Goal: Check status: Check status

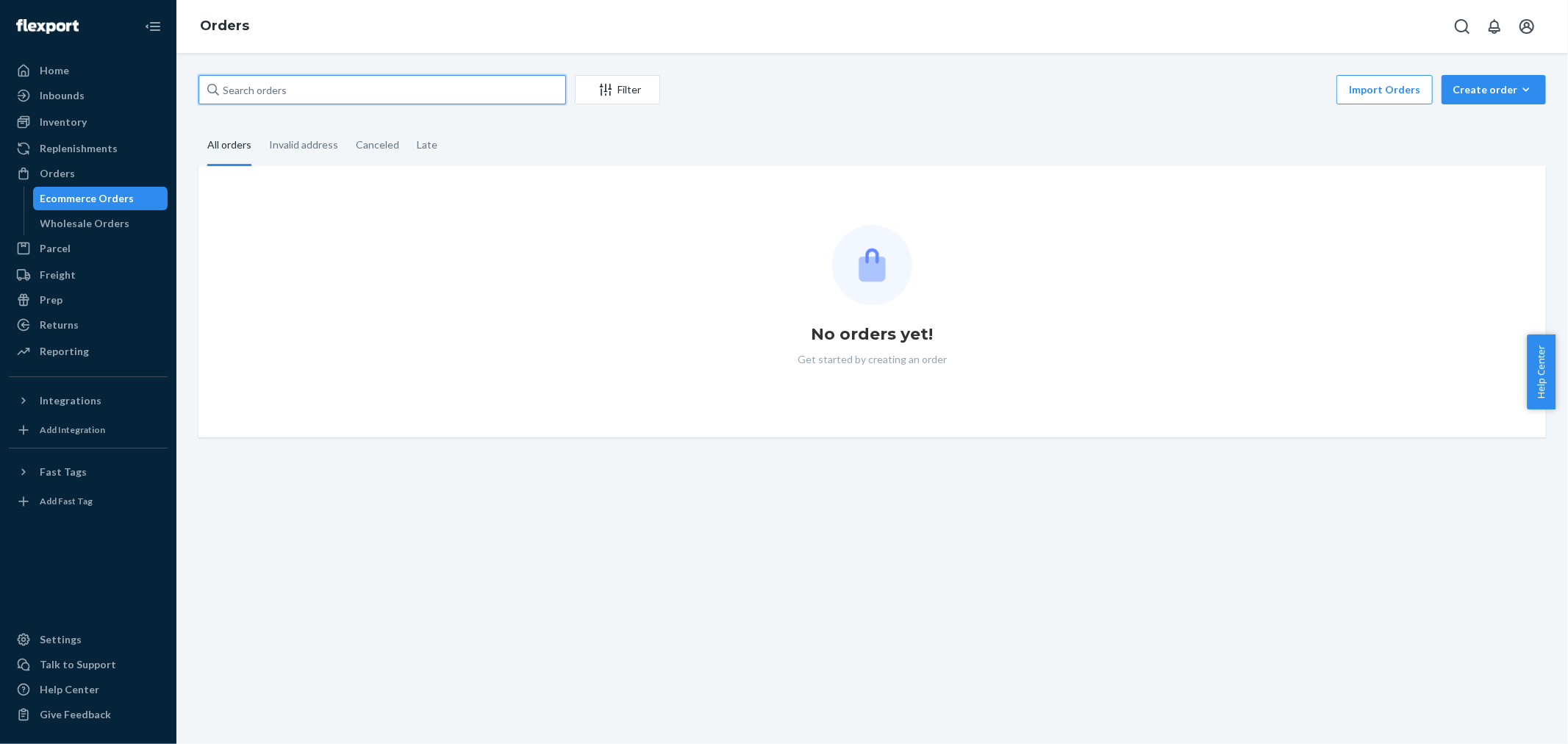
click at [388, 86] on input "text" at bounding box center [382, 90] width 368 height 29
paste input "3134495"
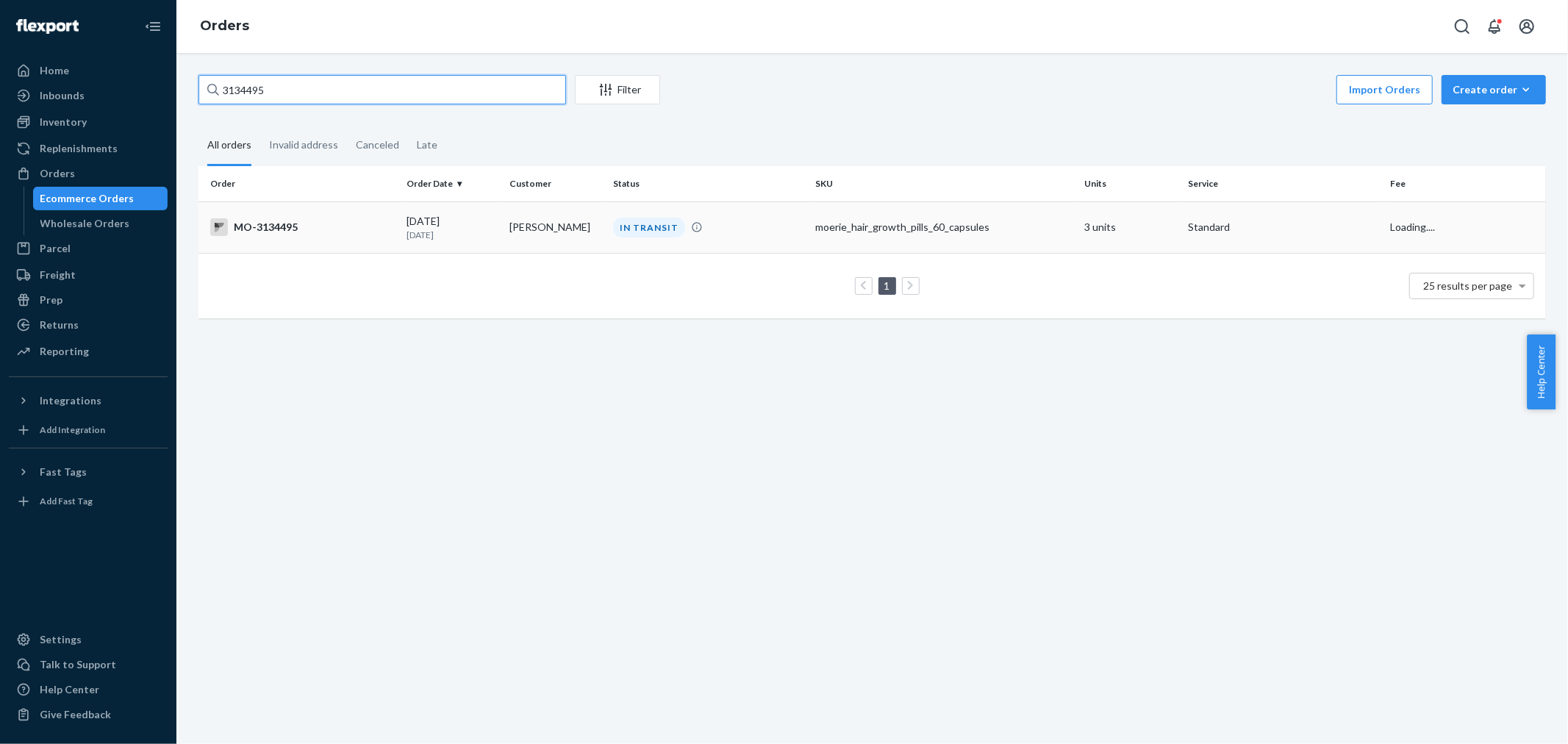
type input "3134495"
click at [658, 236] on div "IN TRANSIT" at bounding box center [648, 227] width 72 height 20
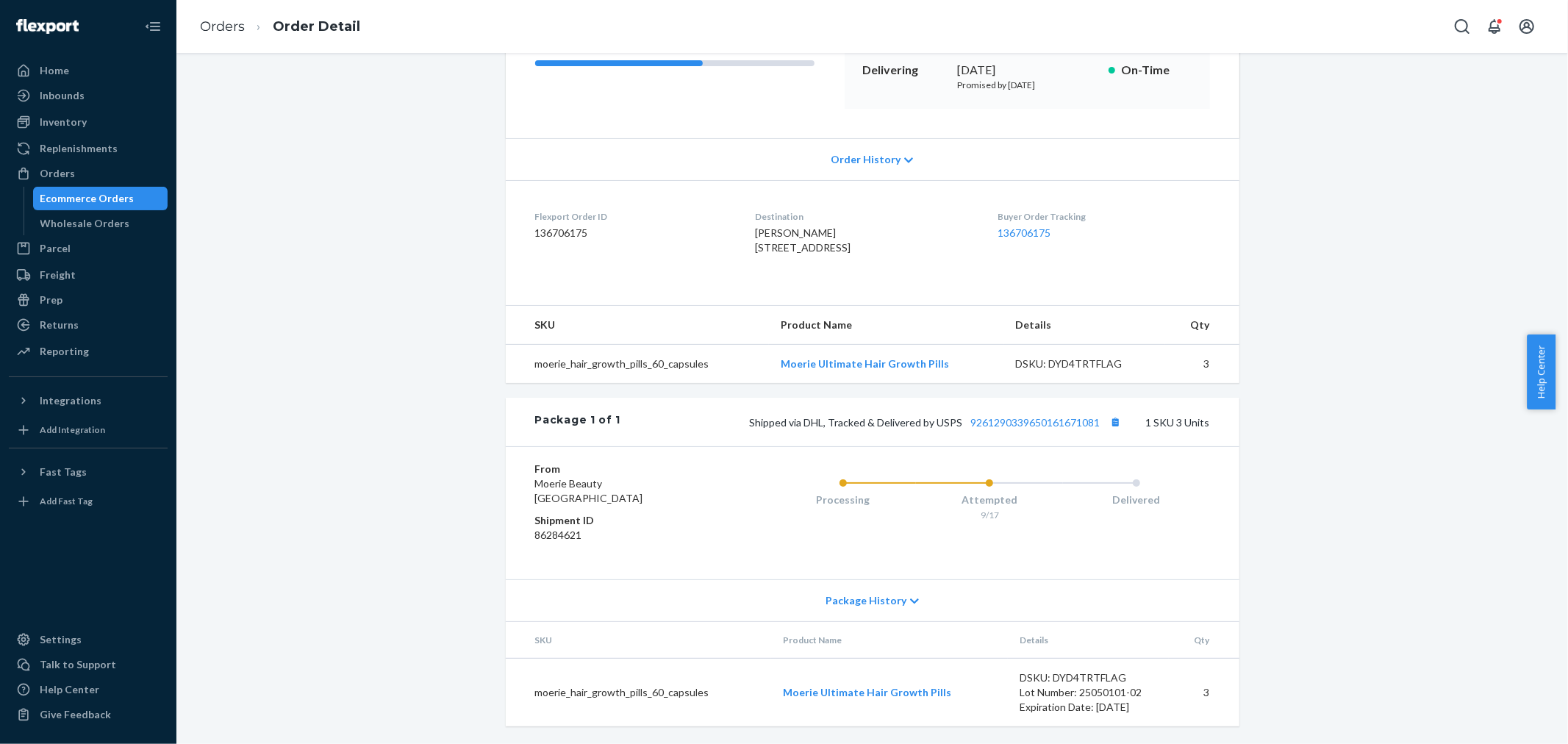
scroll to position [260, 0]
click at [1113, 422] on button "Copy tracking number" at bounding box center [1116, 422] width 19 height 19
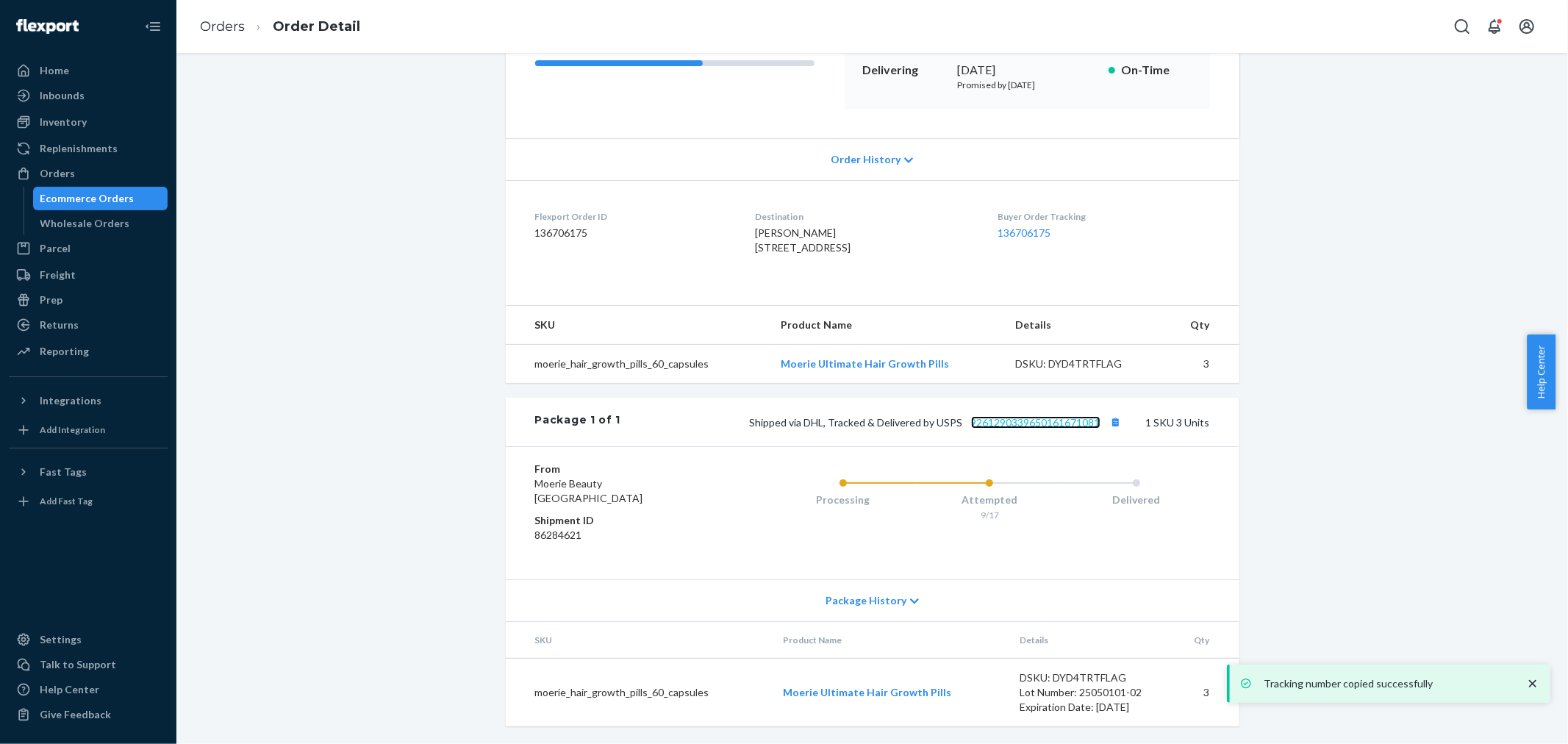
click at [1054, 426] on link "9261290339650161671081" at bounding box center [1036, 422] width 129 height 12
drag, startPoint x: 67, startPoint y: 166, endPoint x: 77, endPoint y: 173, distance: 12.2
click at [67, 166] on div "Orders" at bounding box center [57, 173] width 35 height 15
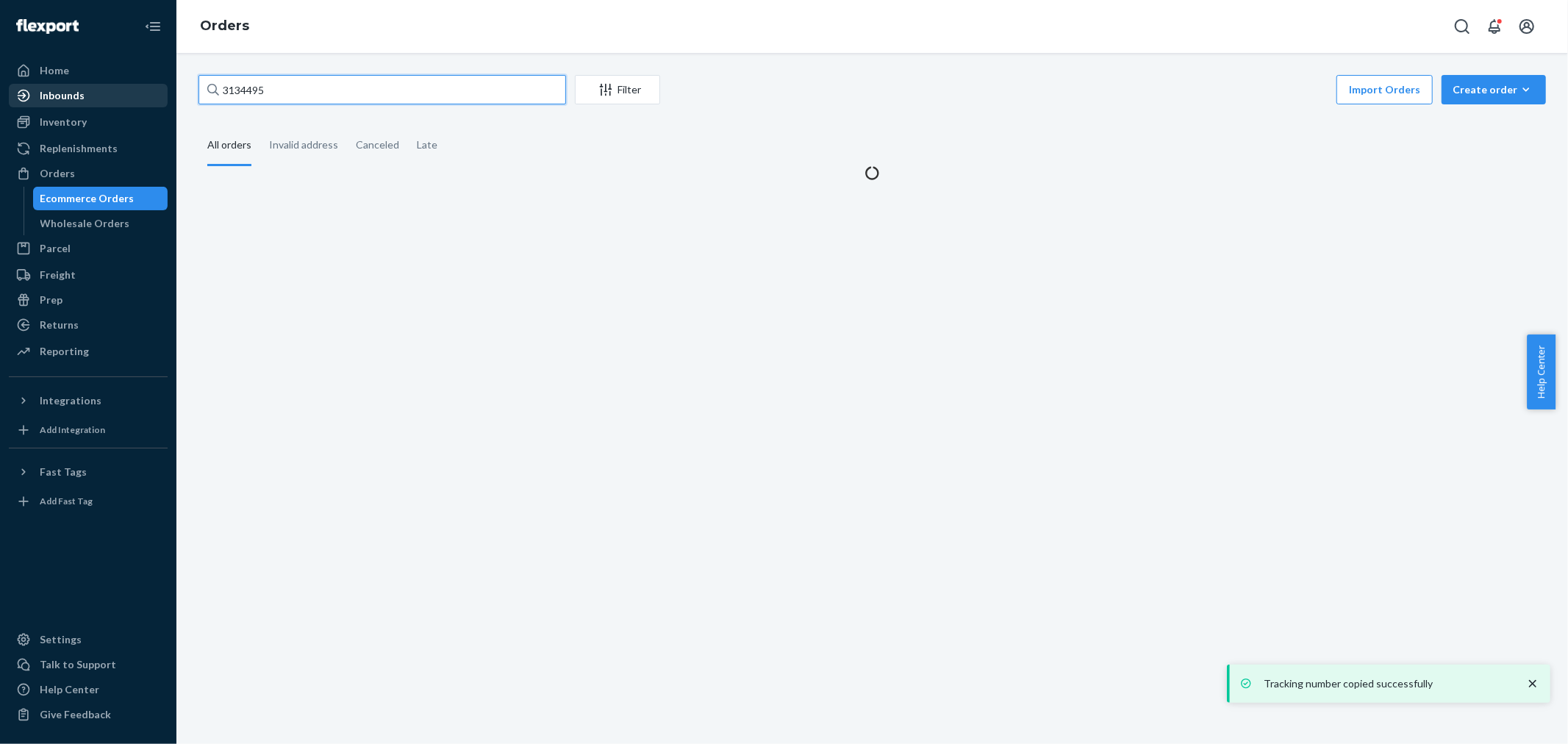
drag, startPoint x: 129, startPoint y: 104, endPoint x: 110, endPoint y: 100, distance: 19.4
click at [109, 101] on div "Home Inbounds Shipping Plans Problems Inventory Products Branded Packaging Repl…" at bounding box center [784, 372] width 1568 height 744
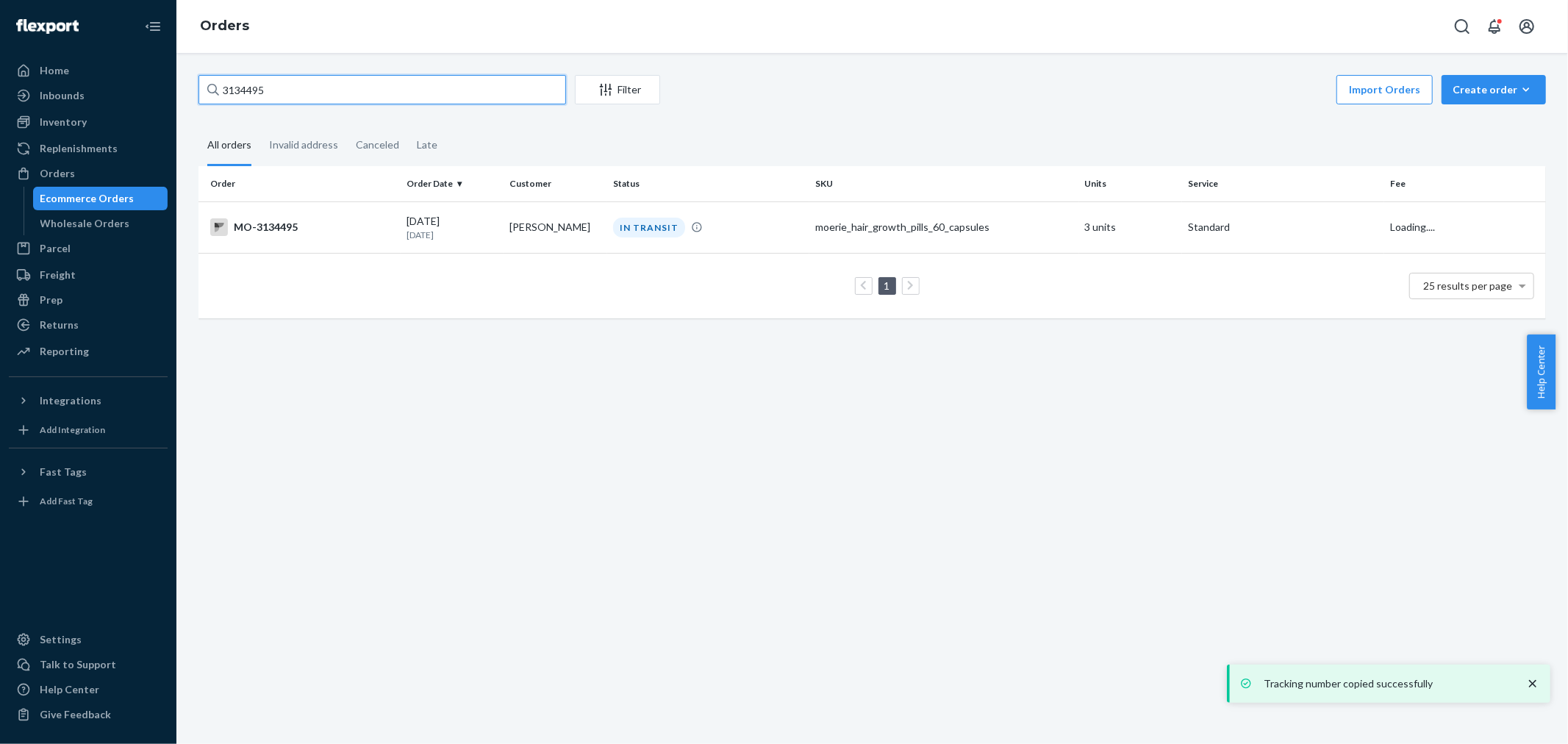
paste input "3137041"
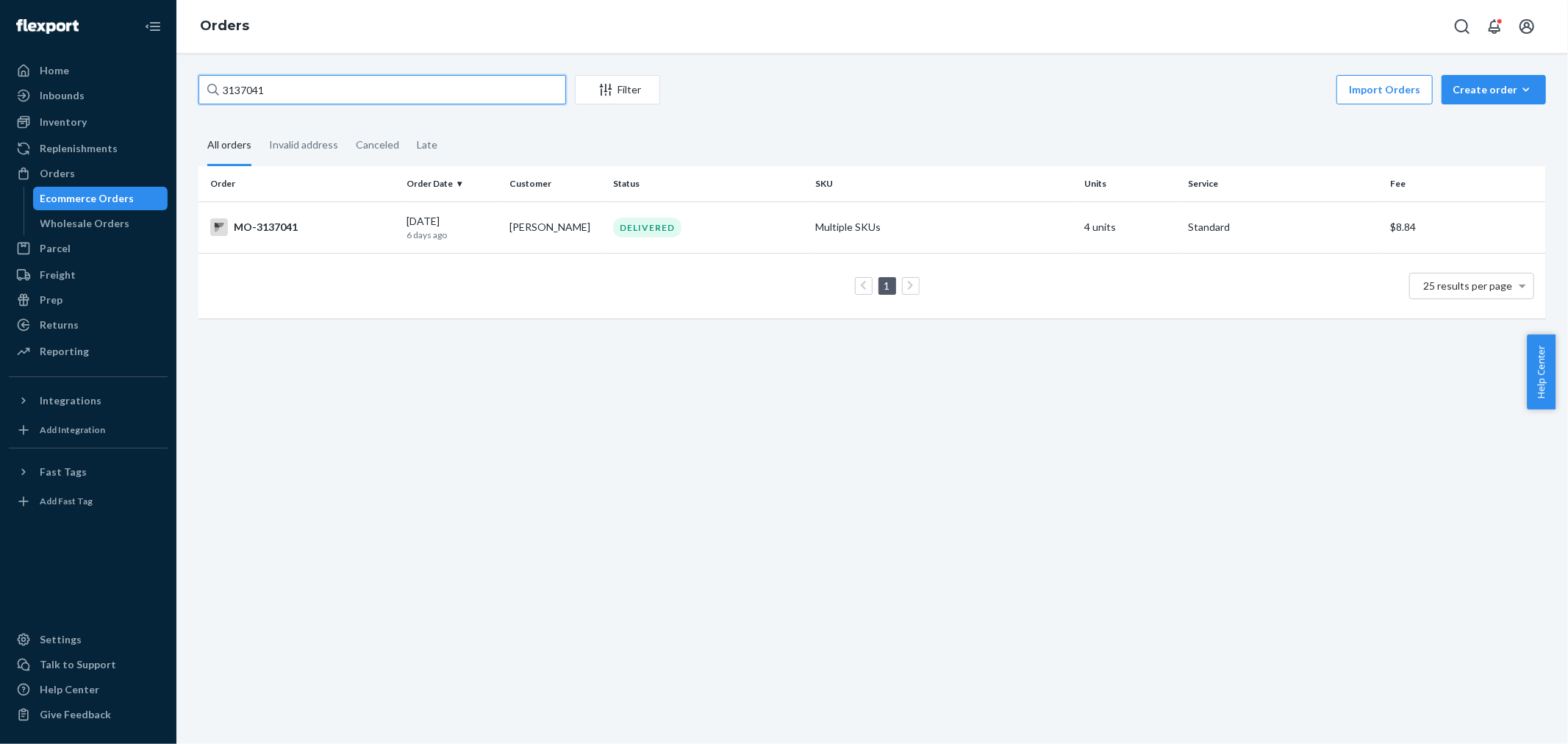
type input "3137041"
click at [570, 238] on td "[PERSON_NAME]" at bounding box center [555, 227] width 104 height 52
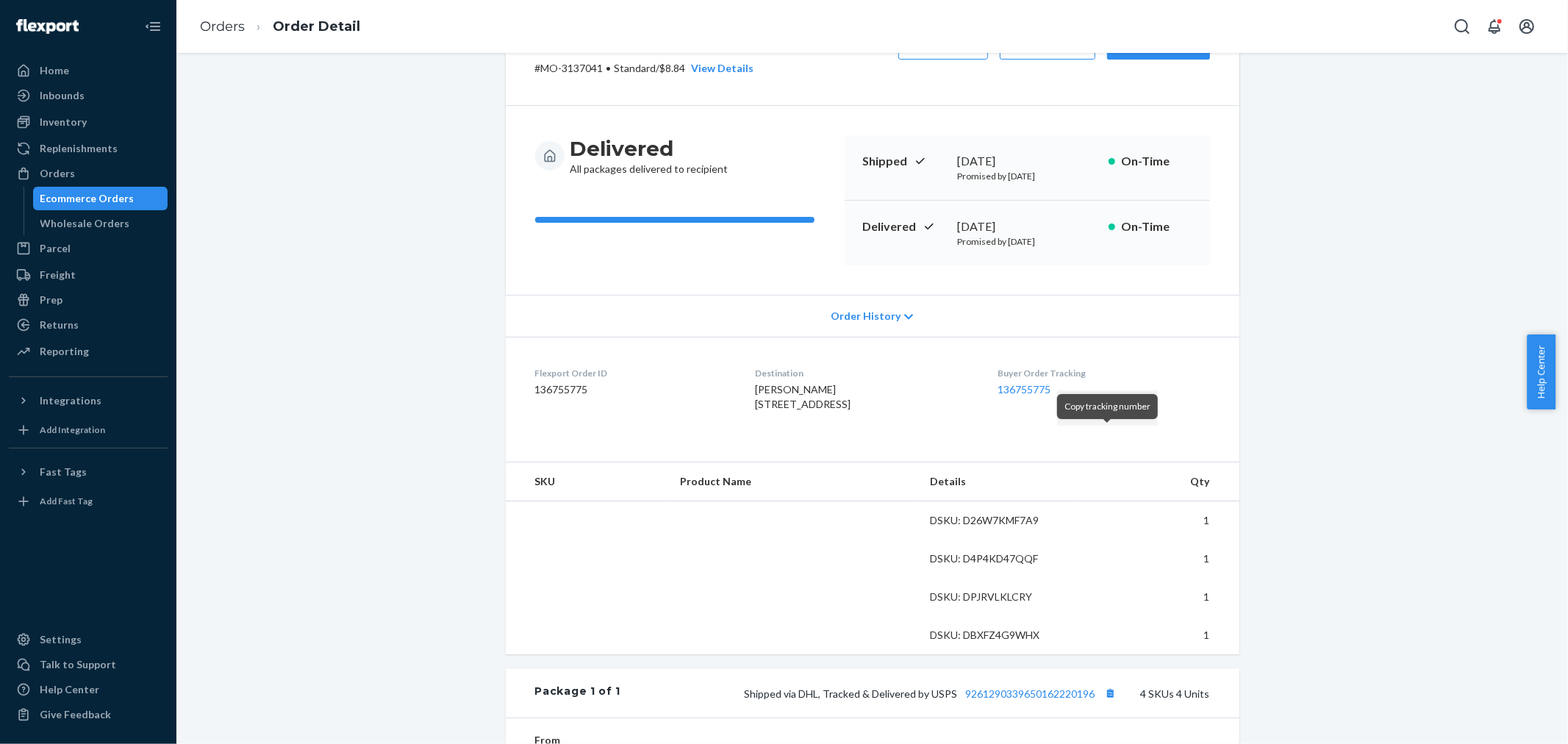
scroll to position [408, 0]
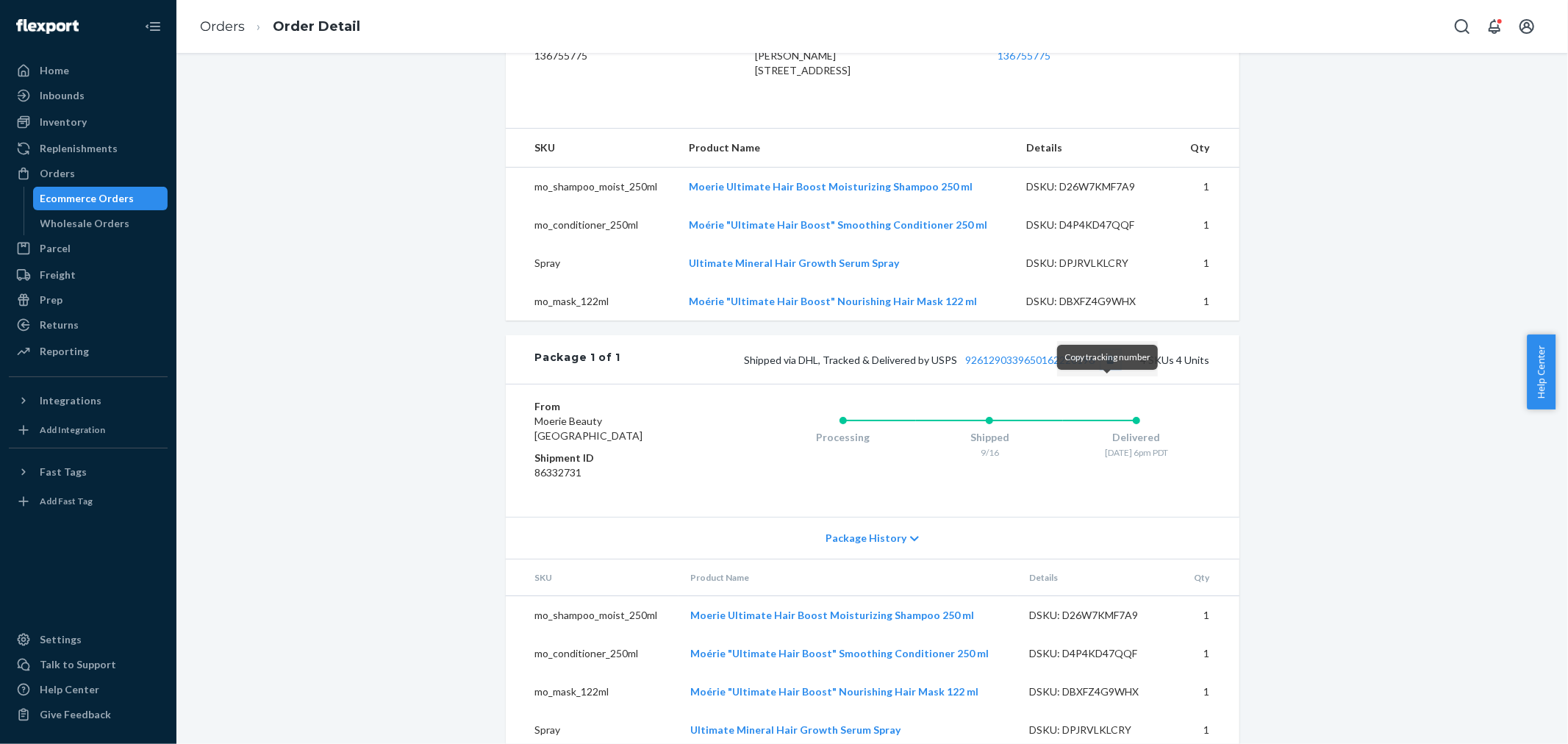
click at [1101, 369] on button "Copy tracking number" at bounding box center [1111, 359] width 19 height 19
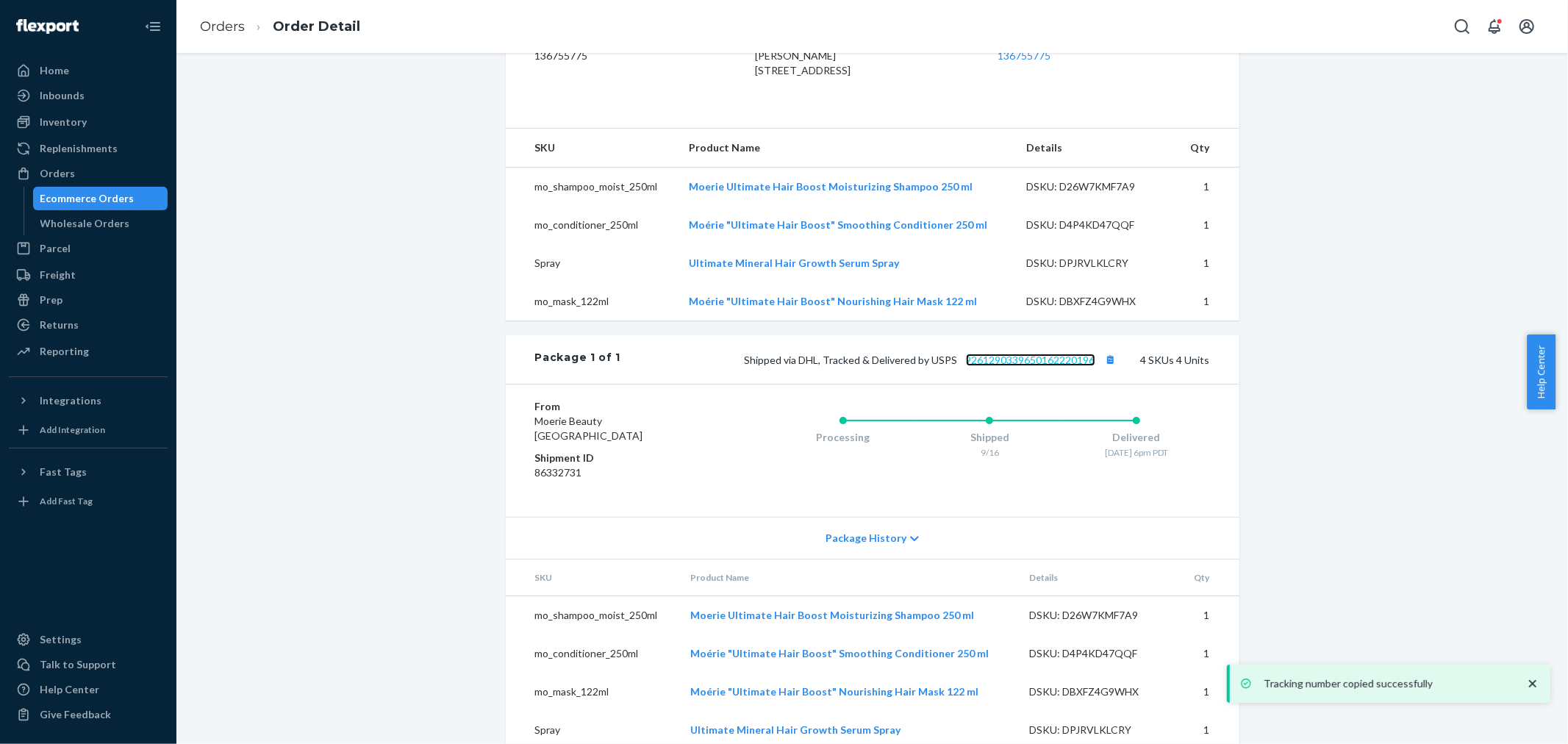
click at [1062, 366] on link "9261290339650162220196" at bounding box center [1030, 360] width 129 height 12
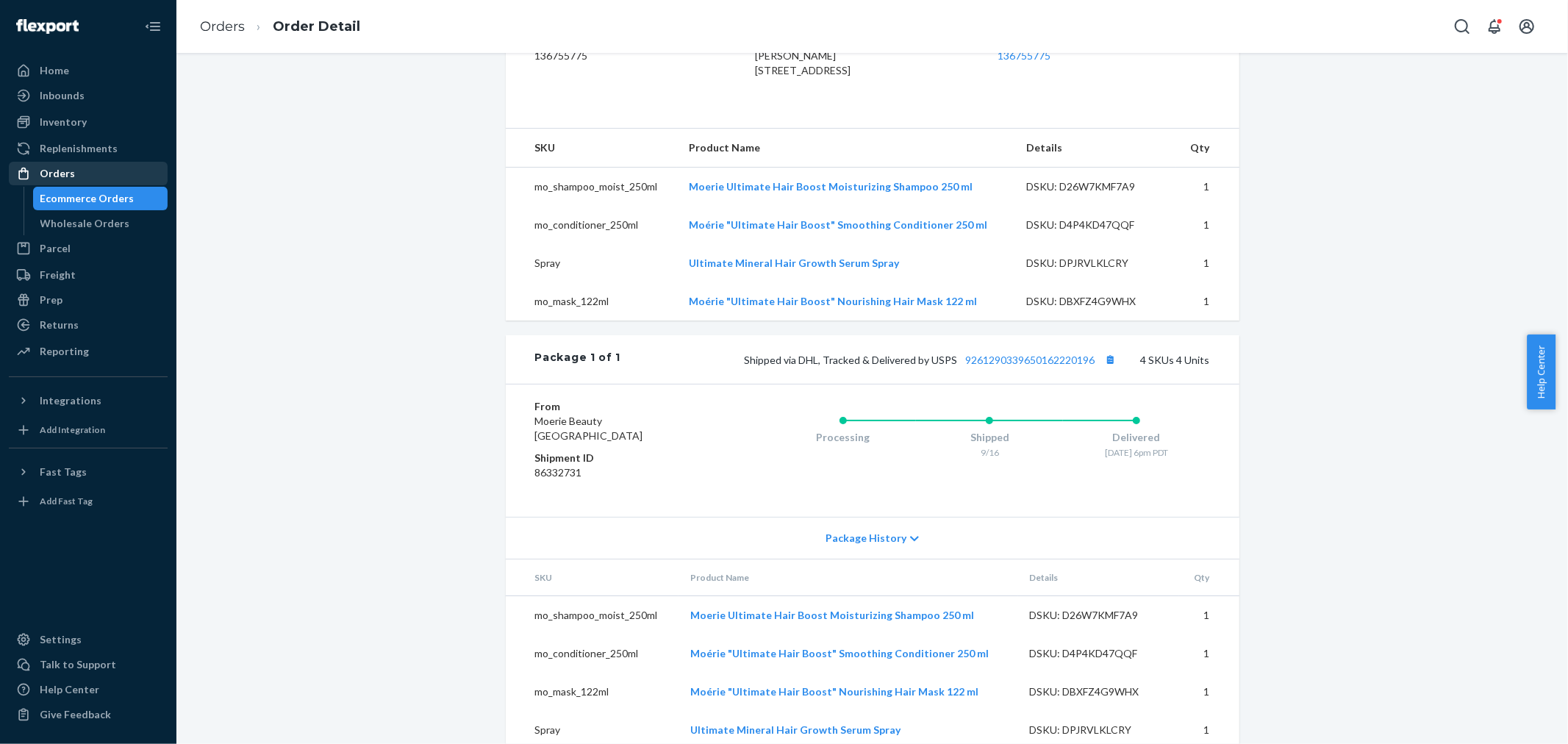
click at [96, 171] on div "Orders" at bounding box center [88, 173] width 156 height 21
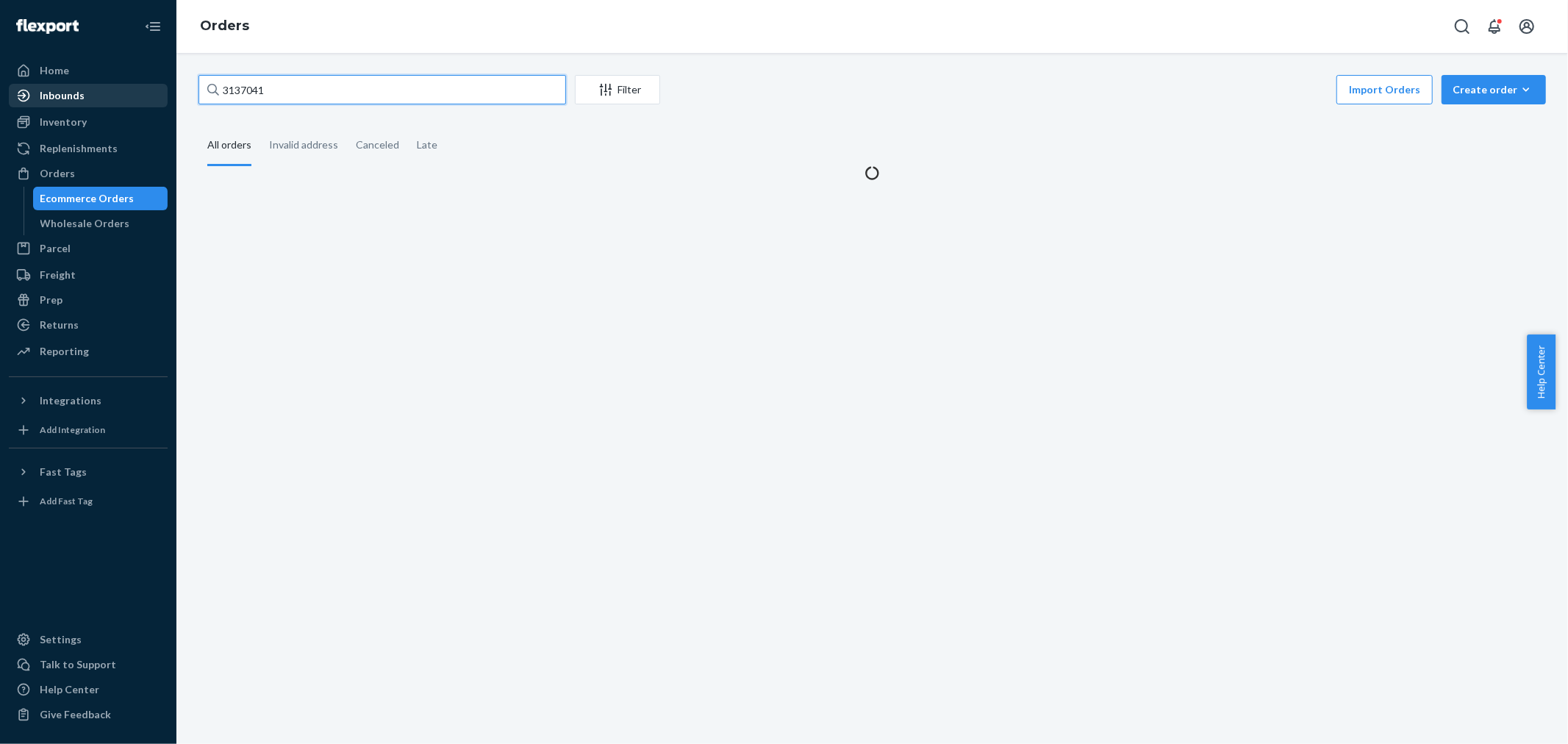
drag, startPoint x: 186, startPoint y: 89, endPoint x: 106, endPoint y: 91, distance: 80.0
click at [106, 91] on div "Home Inbounds Shipping Plans Problems Inventory Products Branded Packaging Repl…" at bounding box center [784, 372] width 1568 height 744
paste input "[PERSON_NAME]"
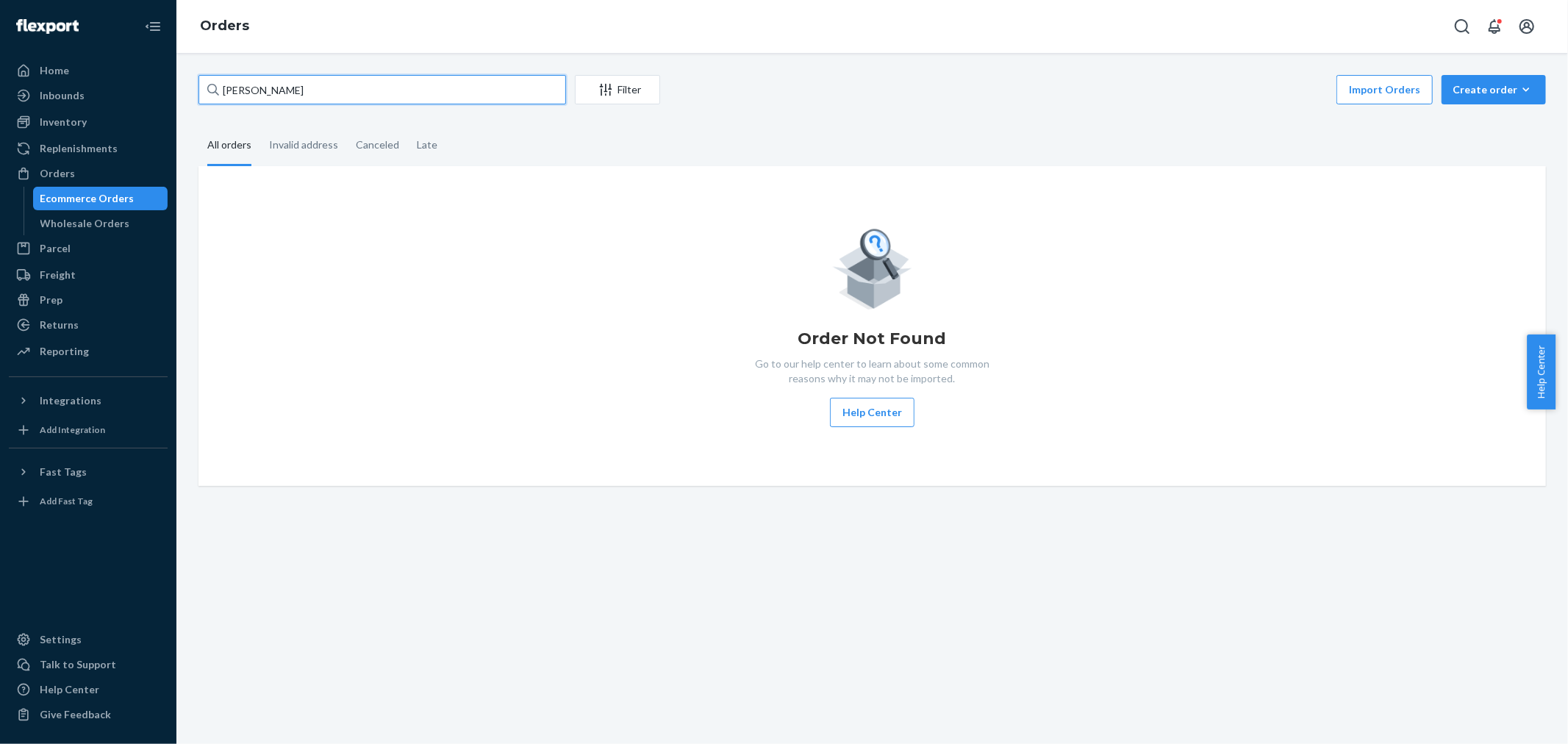
drag, startPoint x: 305, startPoint y: 89, endPoint x: 122, endPoint y: 108, distance: 184.0
click at [122, 108] on div "Home Inbounds Shipping Plans Problems Inventory Products Branded Packaging Repl…" at bounding box center [784, 372] width 1568 height 744
paste input "3041391"
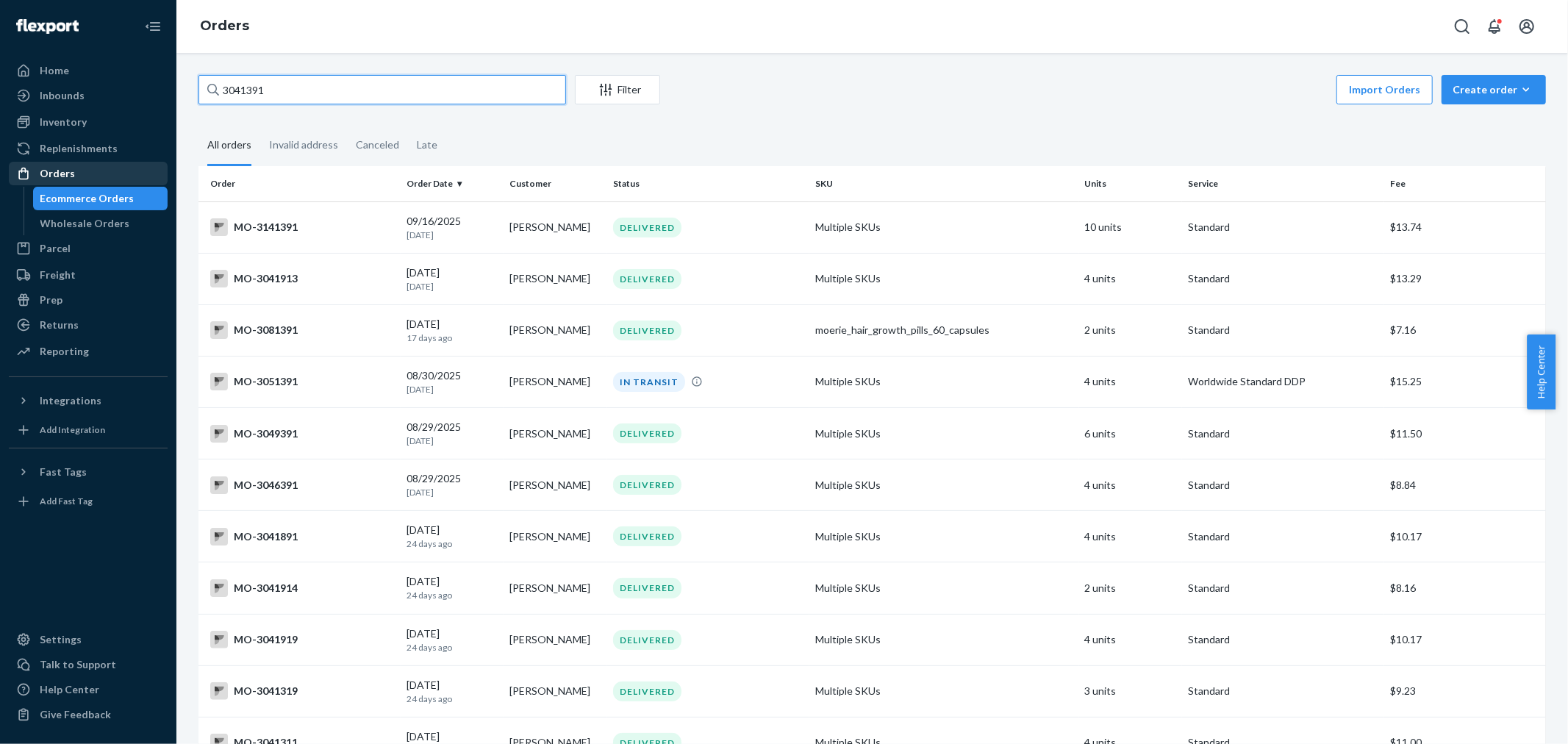
type input "3041391"
click at [92, 172] on div "Orders" at bounding box center [88, 173] width 156 height 21
click at [99, 167] on div "Orders" at bounding box center [88, 173] width 156 height 21
drag, startPoint x: 290, startPoint y: 85, endPoint x: 132, endPoint y: 106, distance: 159.4
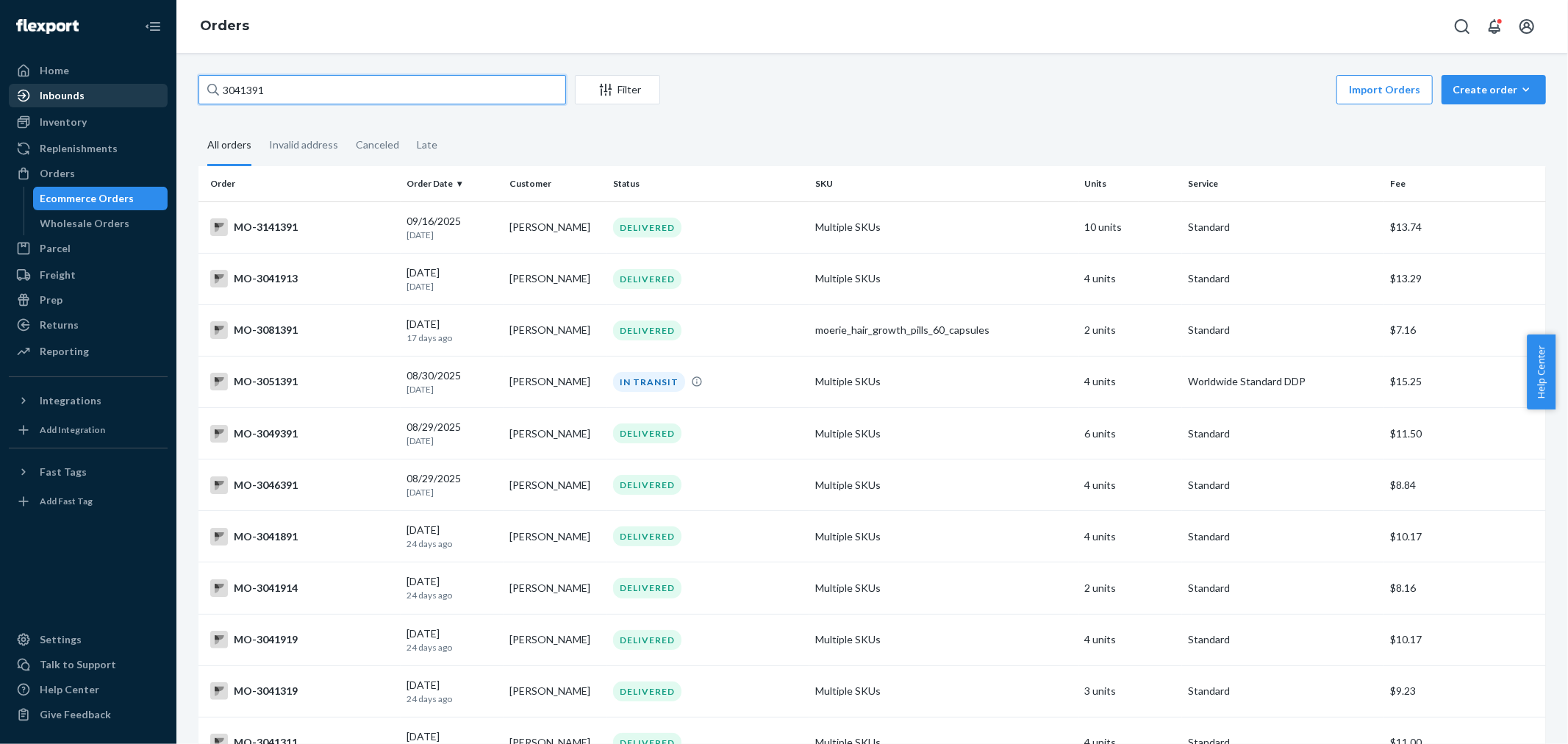
click at [132, 106] on div "Home Inbounds Shipping Plans Problems Inventory Products Branded Packaging Repl…" at bounding box center [784, 372] width 1568 height 744
paste input "text"
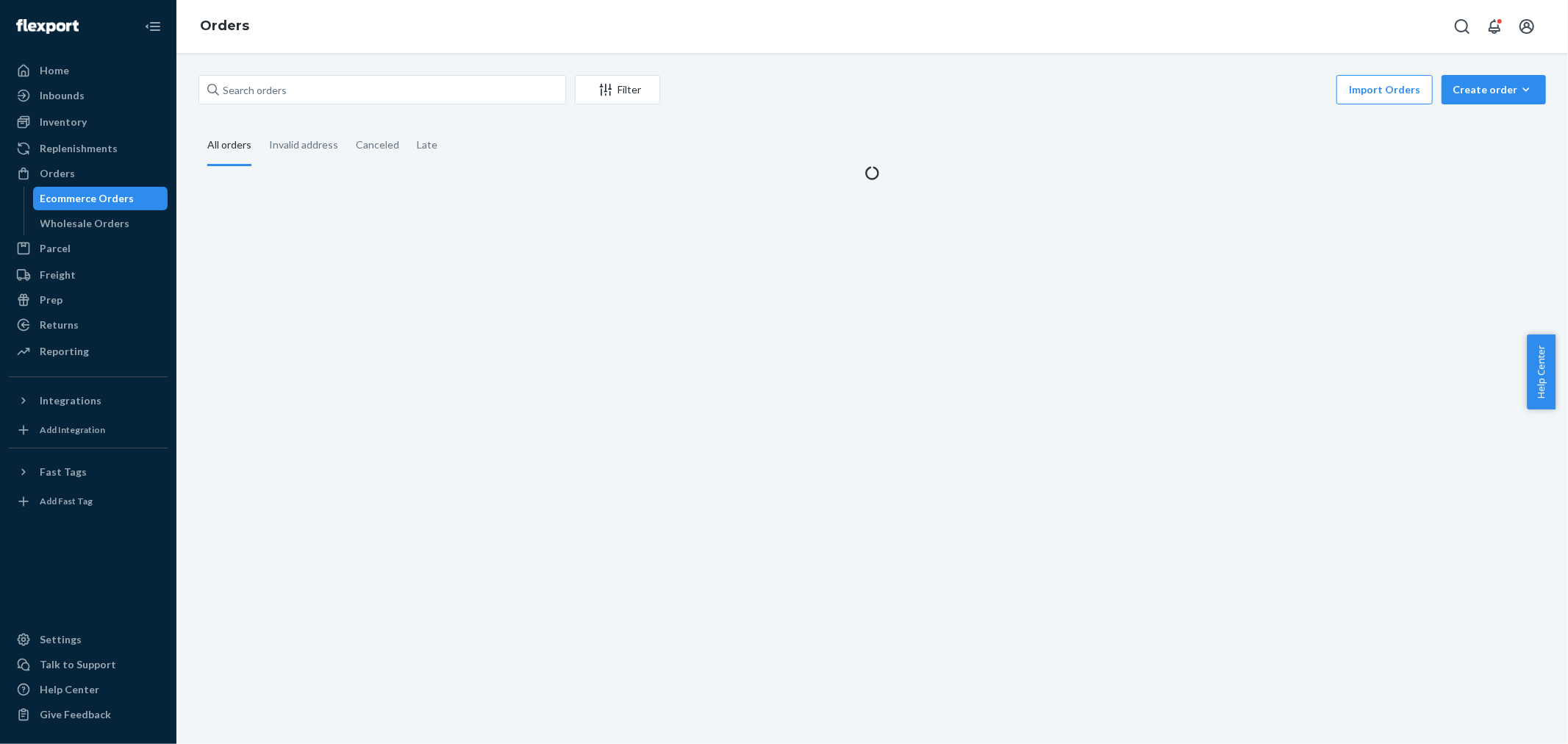
drag, startPoint x: 986, startPoint y: 54, endPoint x: 1048, endPoint y: 16, distance: 72.7
click at [992, 52] on div "Orders Filter Import Orders Create order Ecommerce order Removal order All orde…" at bounding box center [872, 372] width 1391 height 744
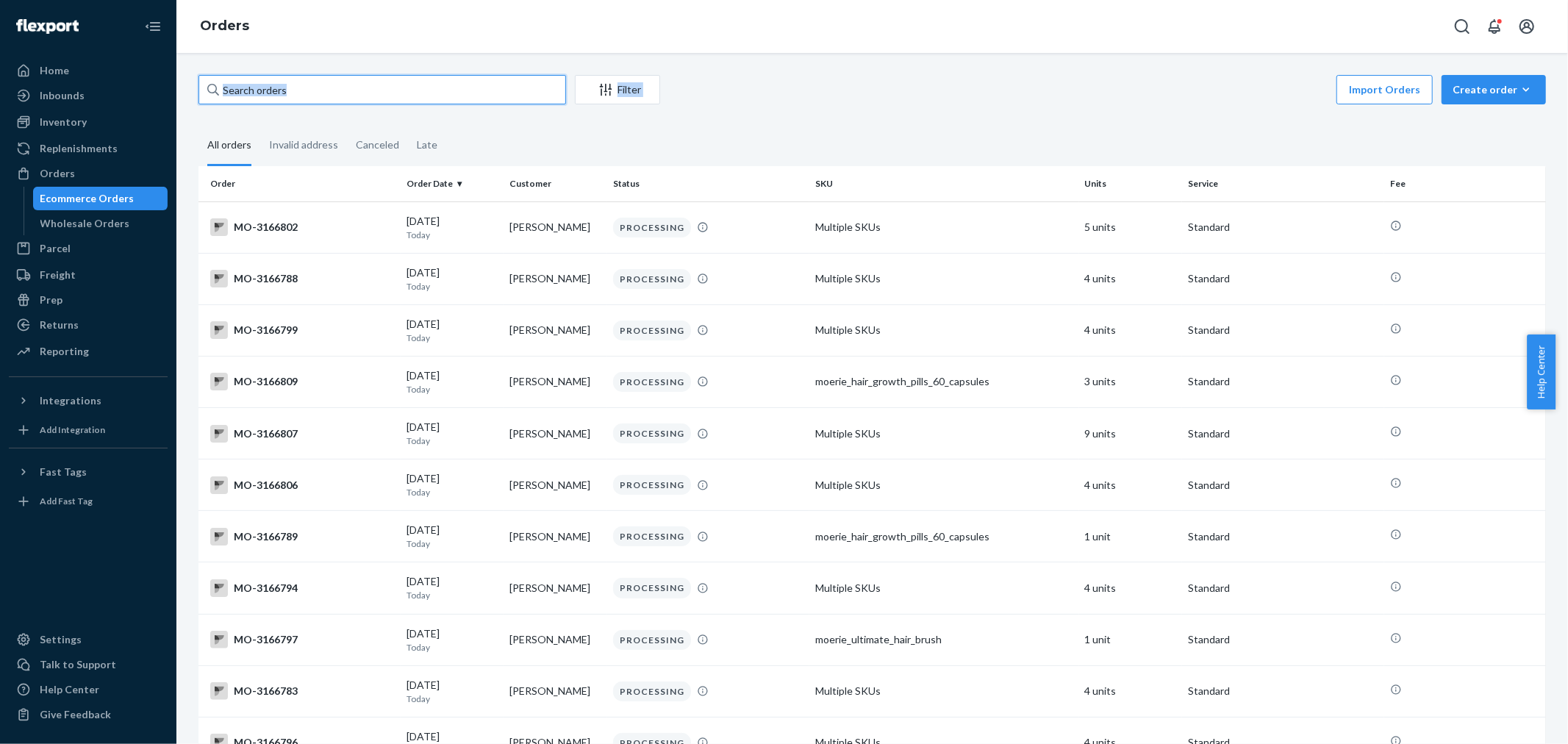
click at [319, 94] on input "text" at bounding box center [382, 90] width 368 height 29
click at [356, 86] on input "text" at bounding box center [382, 90] width 368 height 29
paste input "3041391"
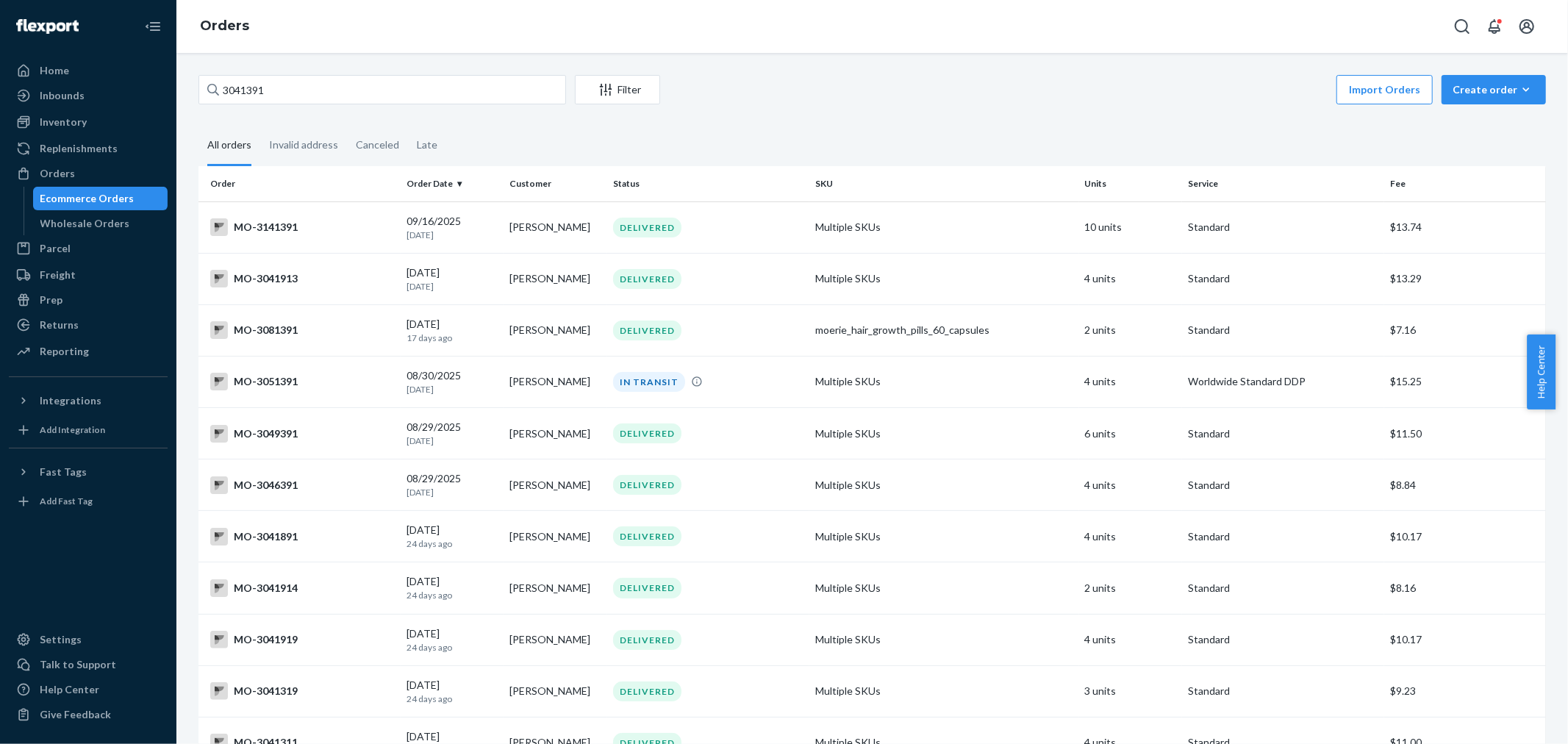
click at [825, 50] on div "Orders" at bounding box center [872, 26] width 1391 height 53
drag, startPoint x: 265, startPoint y: 99, endPoint x: 154, endPoint y: 106, distance: 111.2
click at [112, 106] on div "Home Inbounds Shipping Plans Problems Inventory Products Branded Packaging Repl…" at bounding box center [784, 372] width 1568 height 744
paste input "3041436"
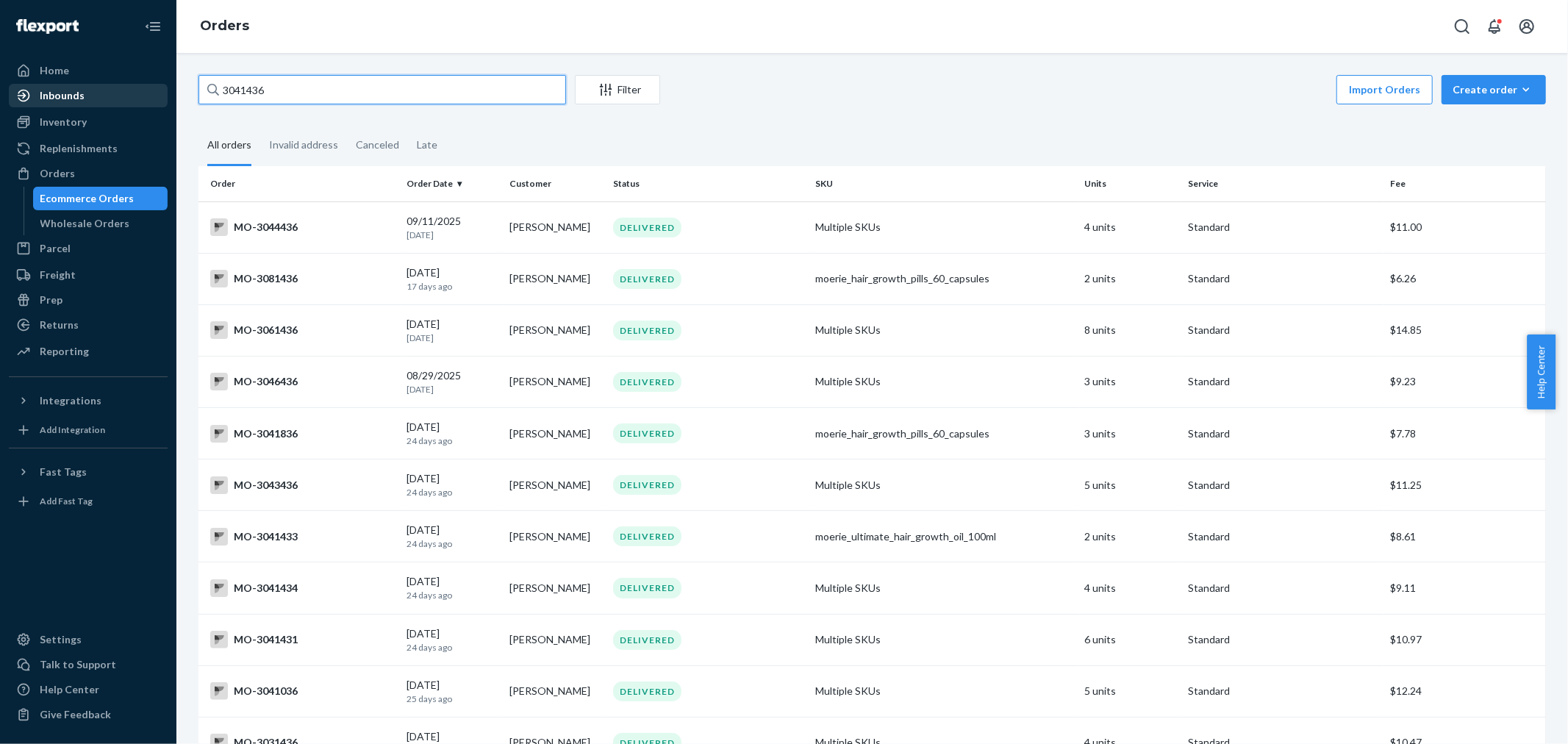
drag, startPoint x: 321, startPoint y: 93, endPoint x: 122, endPoint y: 93, distance: 199.0
click at [122, 94] on div "Home Inbounds Shipping Plans Problems Inventory Products Branded Packaging Repl…" at bounding box center [784, 372] width 1568 height 744
paste input "8350"
drag, startPoint x: 337, startPoint y: 93, endPoint x: 64, endPoint y: 104, distance: 273.2
click at [54, 107] on div "Home Inbounds Shipping Plans Problems Inventory Products Branded Packaging Repl…" at bounding box center [784, 372] width 1568 height 744
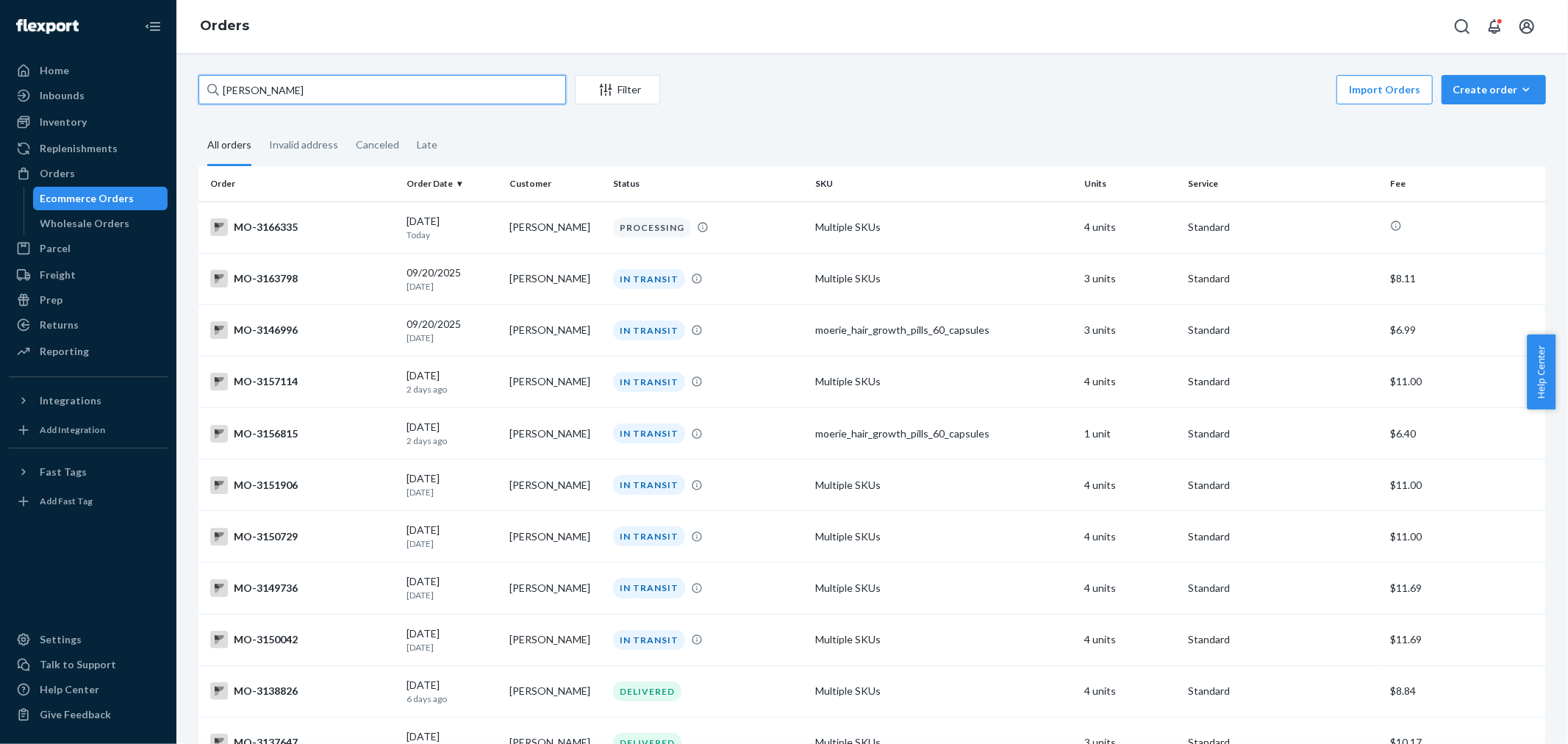
paste input "[PERSON_NAME]"
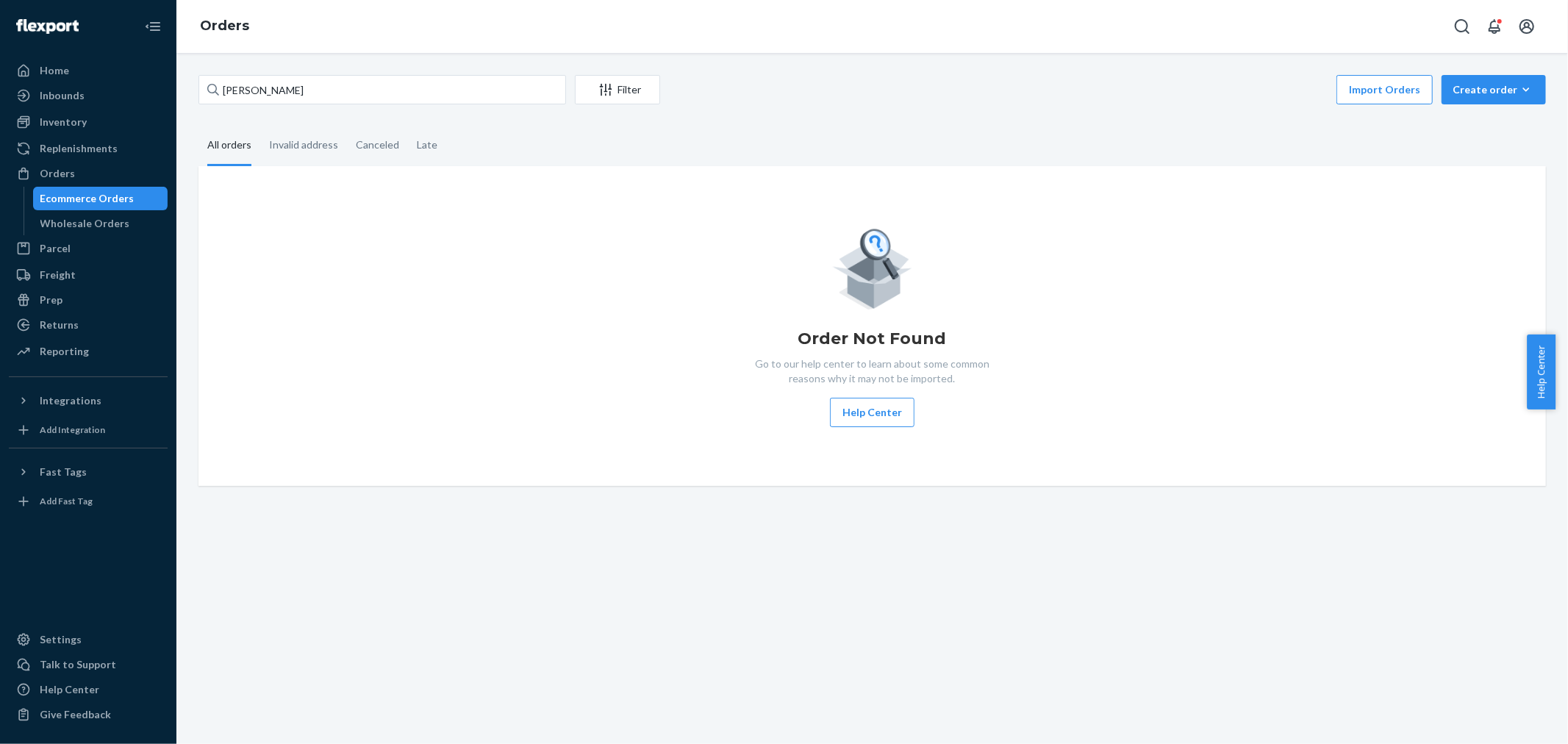
click at [1126, 55] on div "[PERSON_NAME] Filter Import Orders Create order Ecommerce order Removal order A…" at bounding box center [872, 398] width 1391 height 691
drag, startPoint x: 299, startPoint y: 91, endPoint x: 200, endPoint y: 104, distance: 99.8
click at [175, 103] on div "Home Inbounds Shipping Plans Problems Inventory Products Branded Packaging Repl…" at bounding box center [784, 372] width 1568 height 744
paste input "8350"
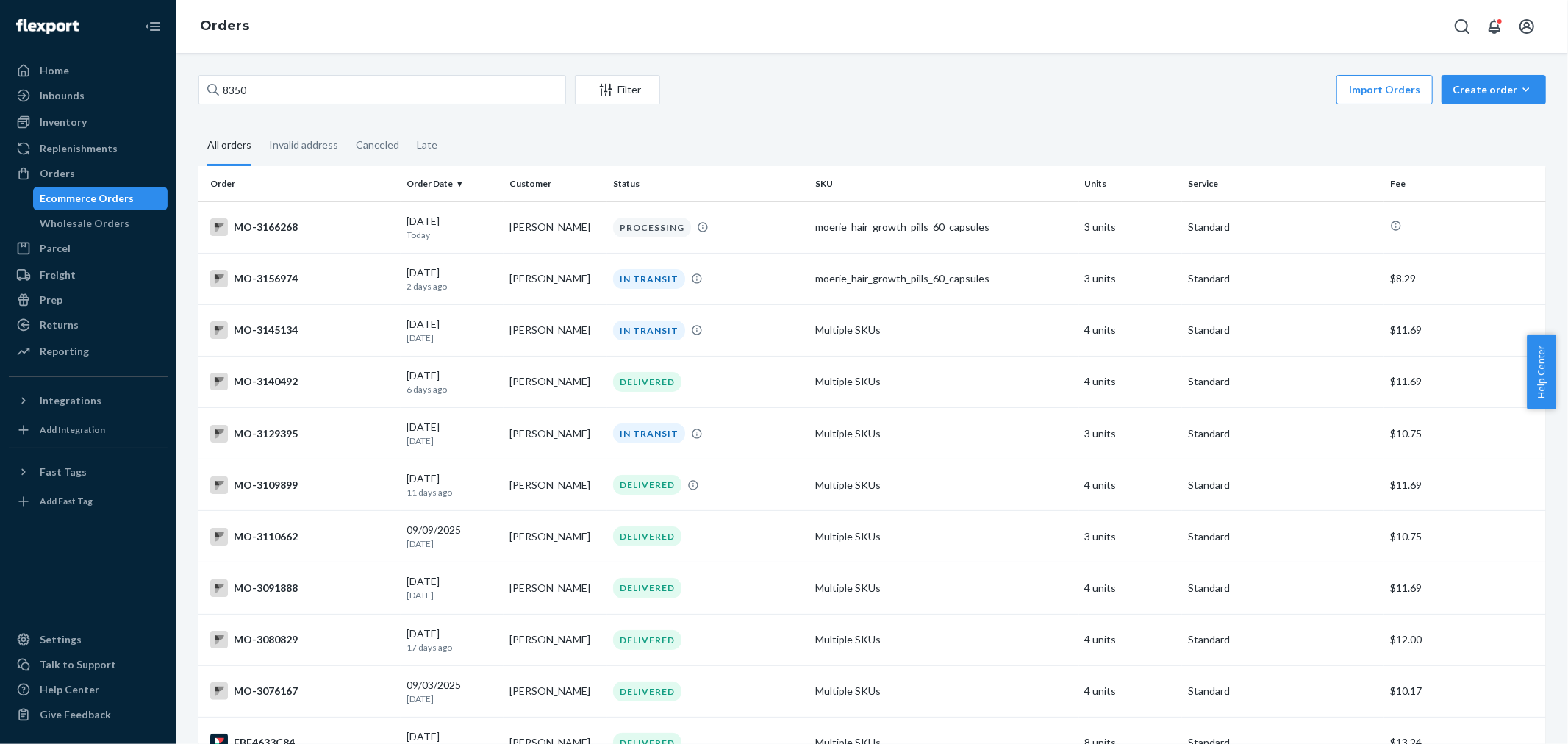
click at [1061, 50] on div "Orders" at bounding box center [872, 26] width 1391 height 53
drag, startPoint x: 175, startPoint y: 96, endPoint x: 185, endPoint y: 91, distance: 11.2
click at [172, 94] on div "Home Inbounds Shipping Plans Problems Inventory Products Branded Packaging Repl…" at bounding box center [784, 372] width 1568 height 744
paste input "3041391"
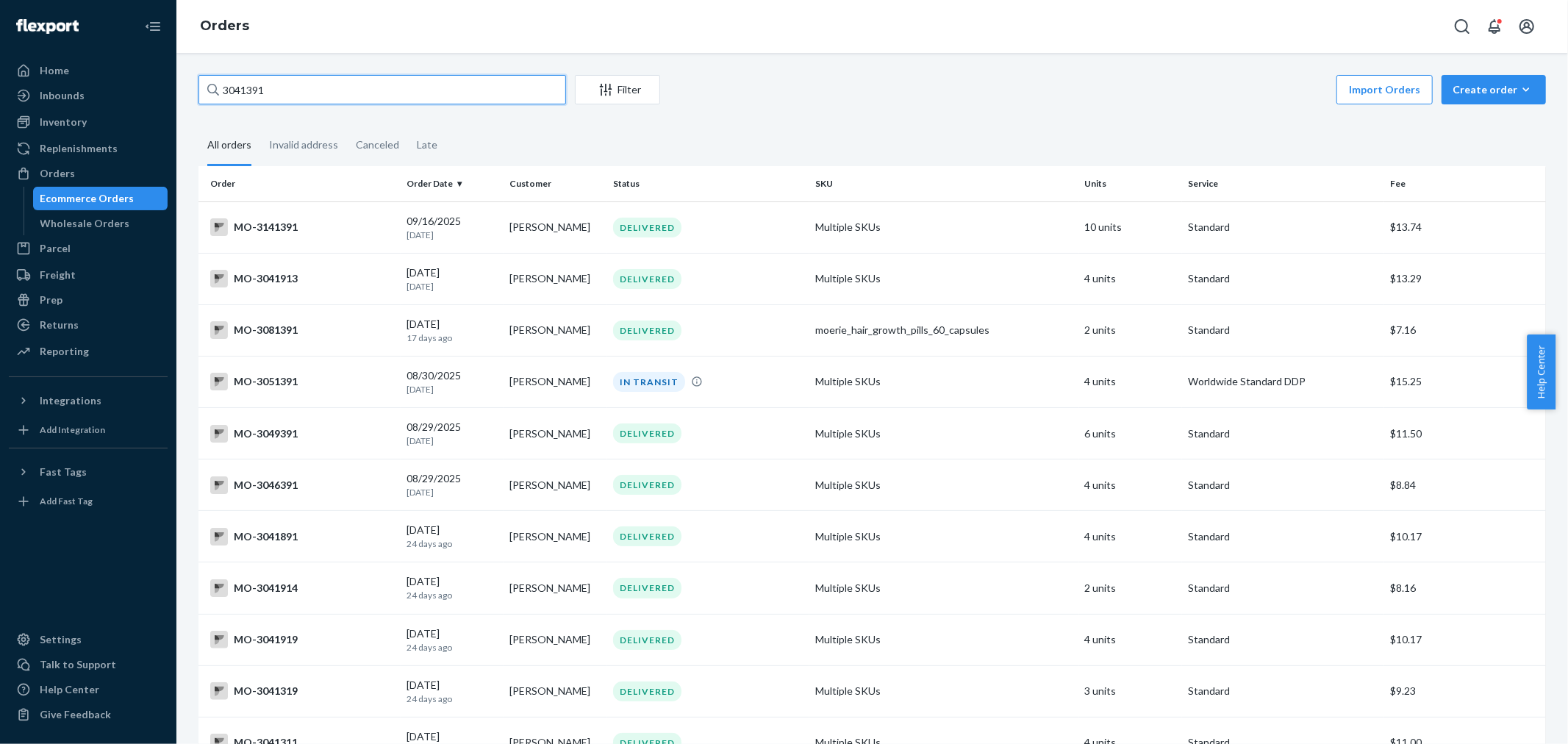
type input "3041391"
click at [930, 32] on div "Orders" at bounding box center [872, 26] width 1391 height 53
click at [853, 67] on div "3041391 Filter Import Orders Create order Ecommerce order Removal order All ord…" at bounding box center [872, 398] width 1391 height 691
drag, startPoint x: 363, startPoint y: 96, endPoint x: 82, endPoint y: 89, distance: 281.1
click at [79, 91] on div "Home Inbounds Shipping Plans Problems Inventory Products Branded Packaging Repl…" at bounding box center [784, 372] width 1568 height 744
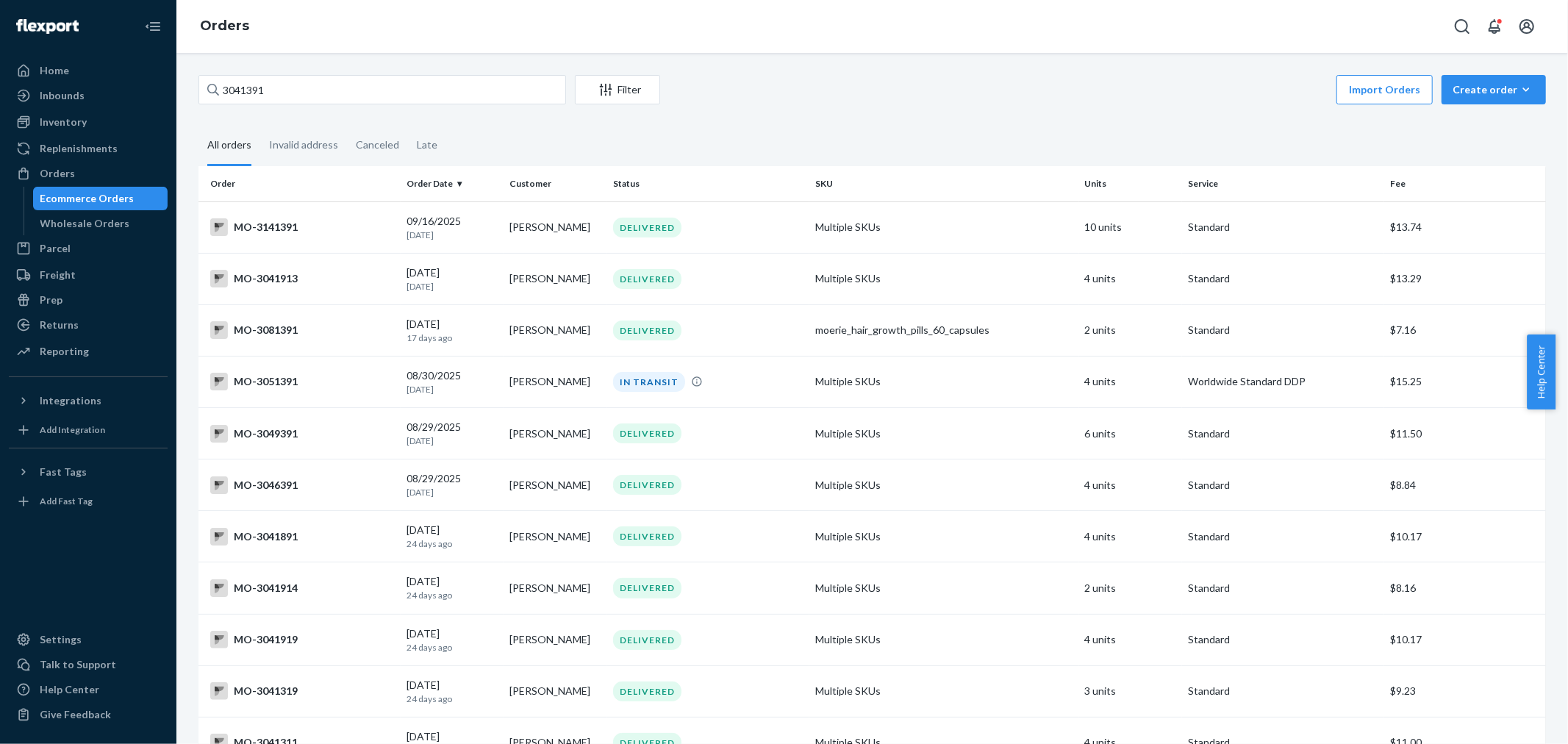
click at [820, 77] on div "Import Orders Create order Ecommerce order Removal order" at bounding box center [1107, 91] width 877 height 33
